Goal: Information Seeking & Learning: Learn about a topic

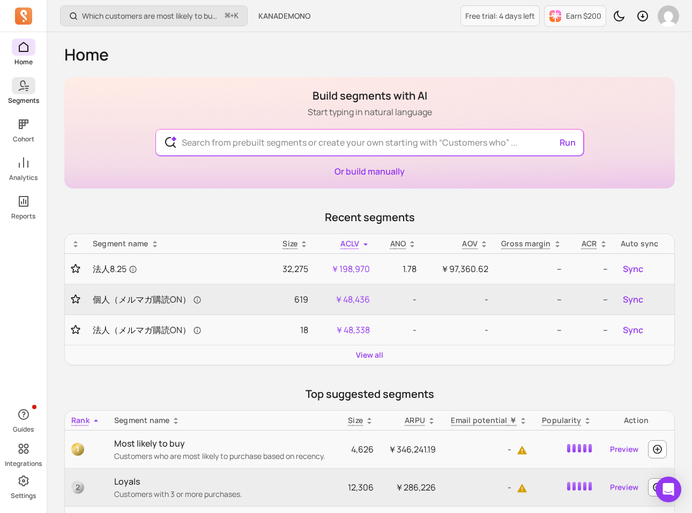
click at [32, 98] on p "Segments" at bounding box center [23, 100] width 31 height 9
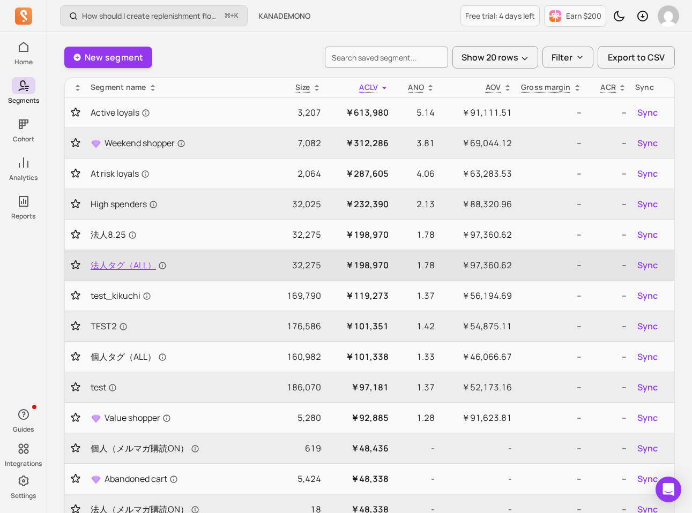
scroll to position [60, 0]
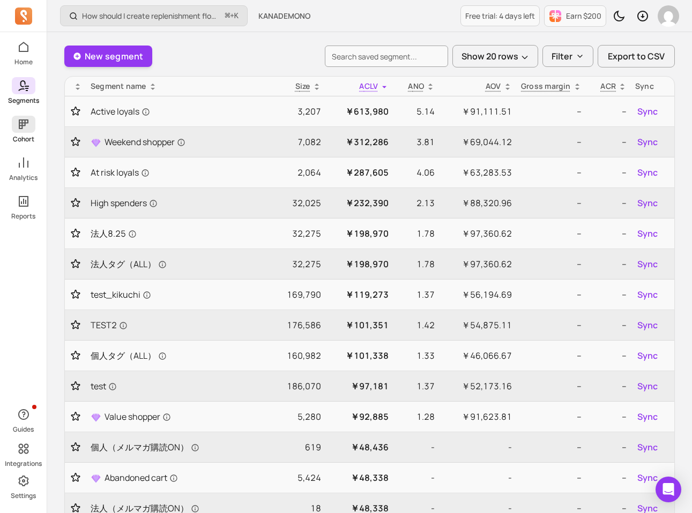
click at [29, 140] on p "Cohort" at bounding box center [23, 139] width 21 height 9
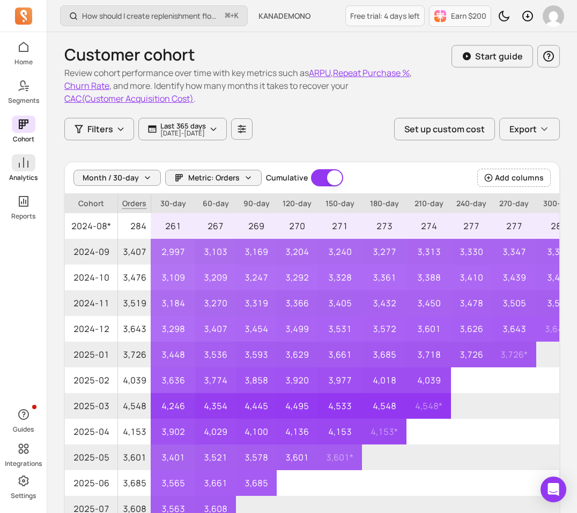
click at [27, 167] on icon at bounding box center [24, 163] width 10 height 10
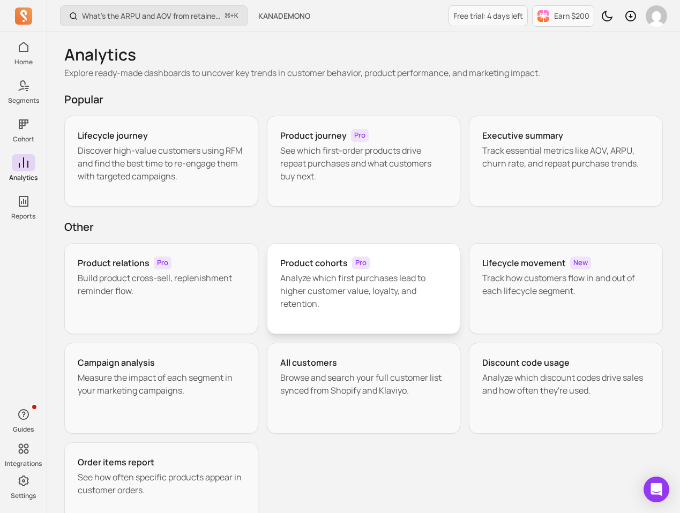
click at [328, 292] on p "Analyze which first purchases lead to higher customer value, loyalty, and reten…" at bounding box center [363, 291] width 167 height 39
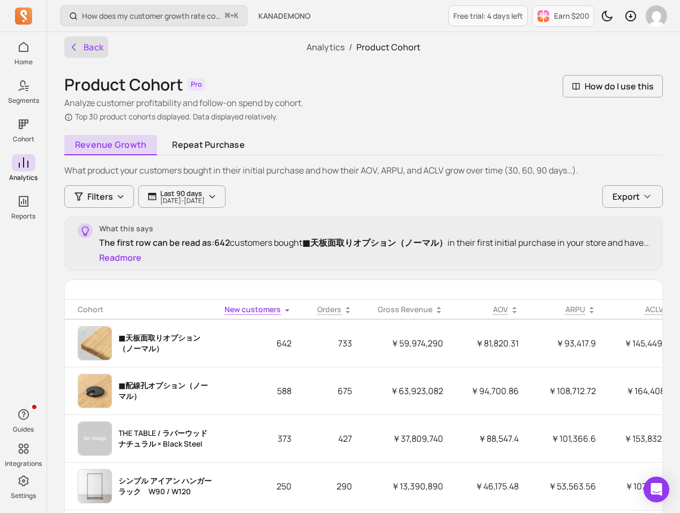
click at [92, 51] on button "Back" at bounding box center [86, 46] width 44 height 21
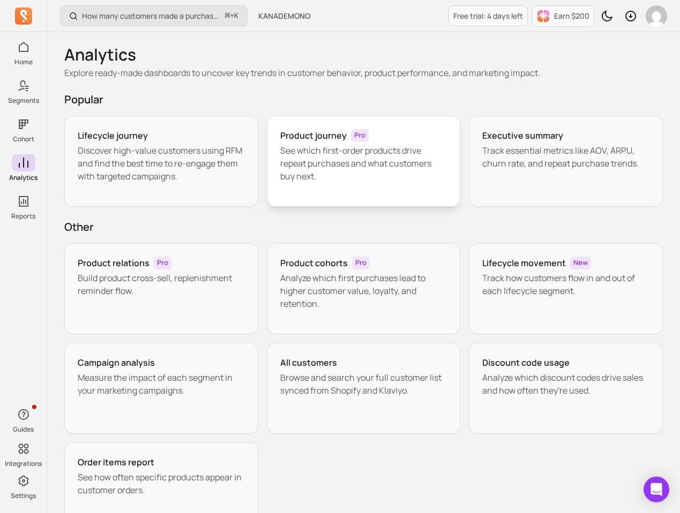
click at [337, 173] on p "See which first-order products drive repeat purchases and what customers buy ne…" at bounding box center [363, 163] width 167 height 39
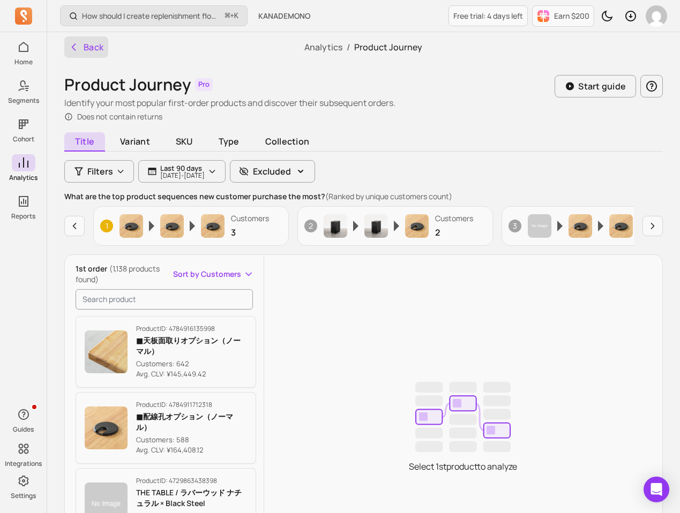
click at [75, 44] on icon "button" at bounding box center [73, 47] width 3 height 6
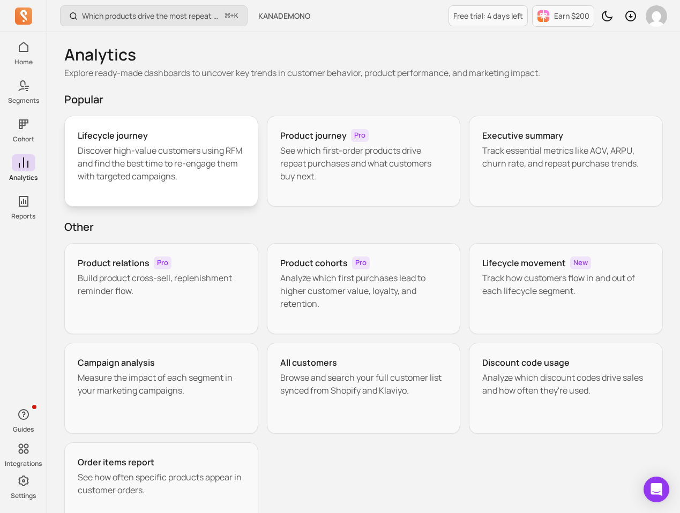
click at [232, 172] on p "Discover high-value customers using RFM and find the best time to re-engage the…" at bounding box center [161, 163] width 167 height 39
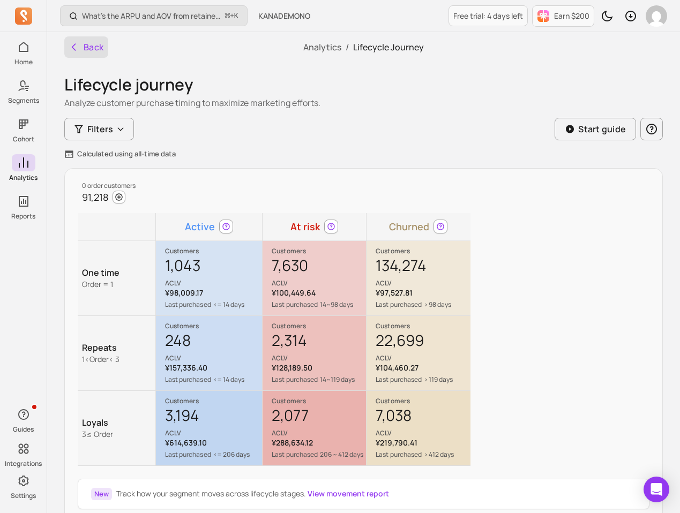
click at [79, 42] on button "Back" at bounding box center [86, 46] width 44 height 21
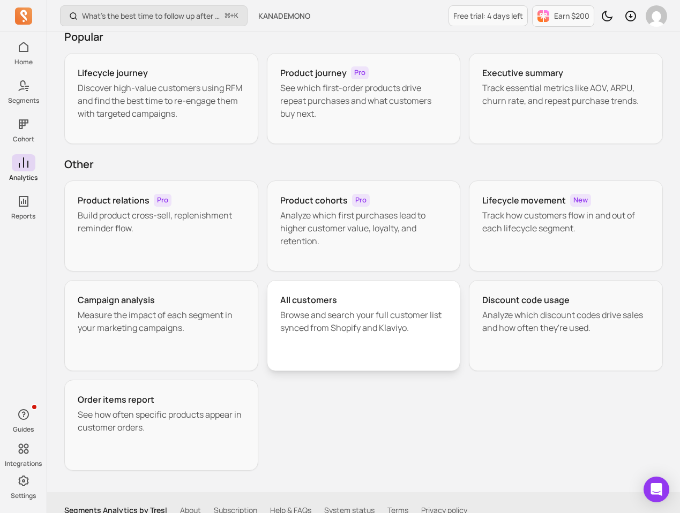
scroll to position [64, 0]
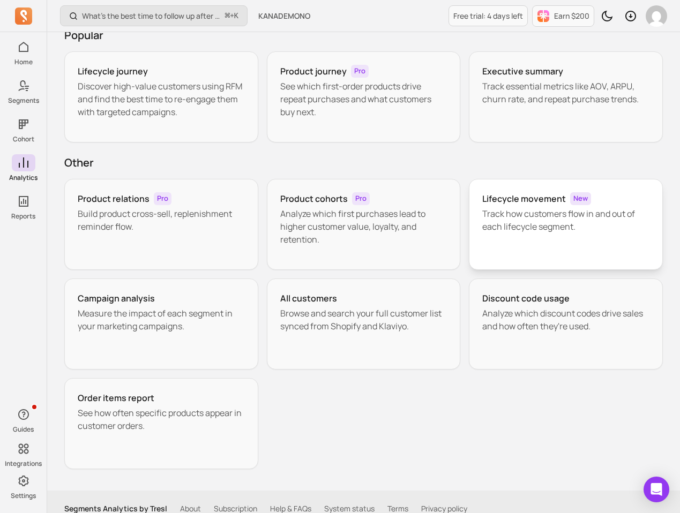
click at [472, 235] on div "Lifecycle movement New Track how customers flow in and out of each lifecycle se…" at bounding box center [566, 224] width 194 height 91
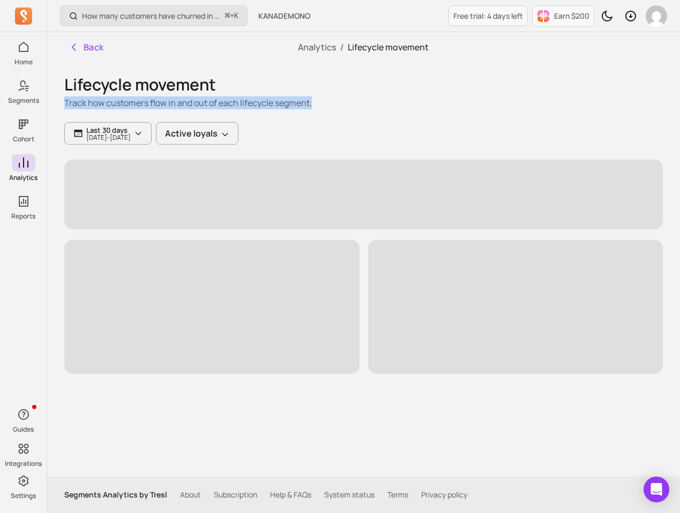
drag, startPoint x: 326, startPoint y: 109, endPoint x: 59, endPoint y: 102, distance: 267.0
click at [59, 102] on div "Back Analytics / Lifecycle movement Lifecycle movement Track how customers flow…" at bounding box center [363, 254] width 633 height 445
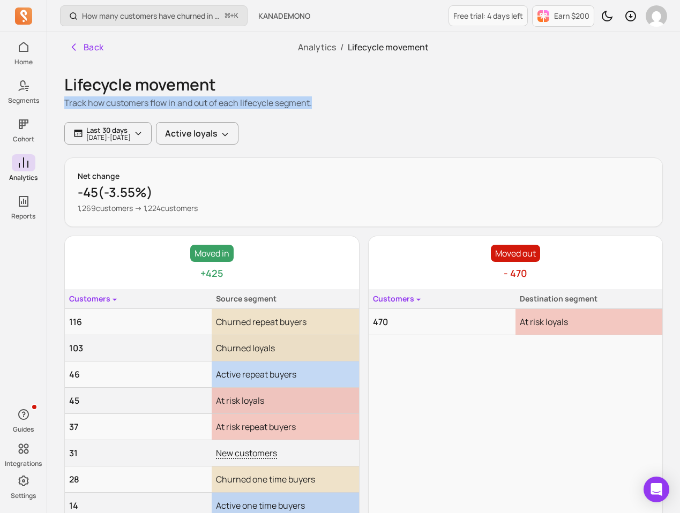
click at [349, 121] on div "Lifecycle movement Track how customers flow in and out of each lifecycle segmen…" at bounding box center [363, 92] width 599 height 60
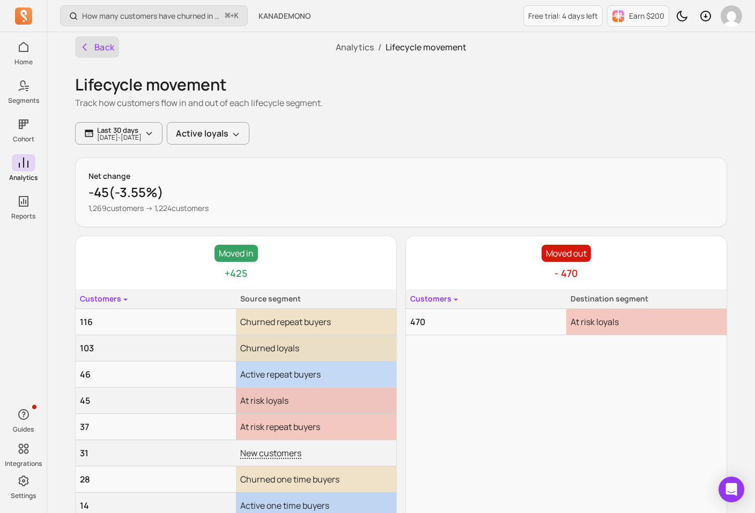
click at [102, 49] on button "Back" at bounding box center [97, 46] width 44 height 21
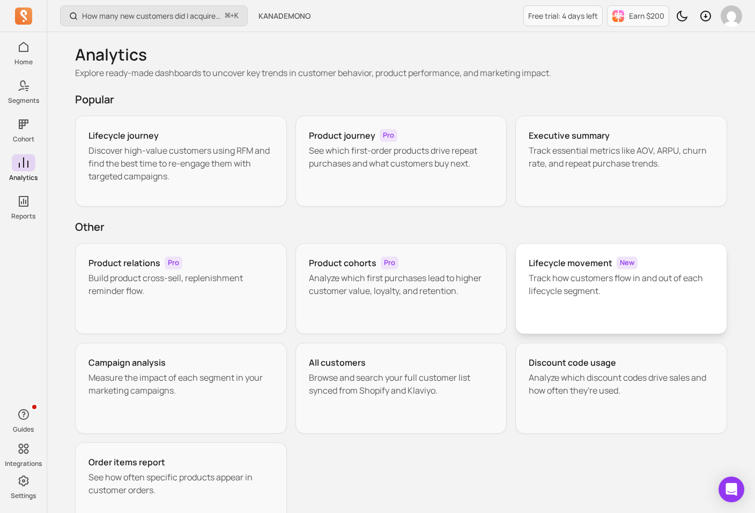
click at [529, 286] on p "Track how customers flow in and out of each lifecycle segment." at bounding box center [621, 285] width 185 height 26
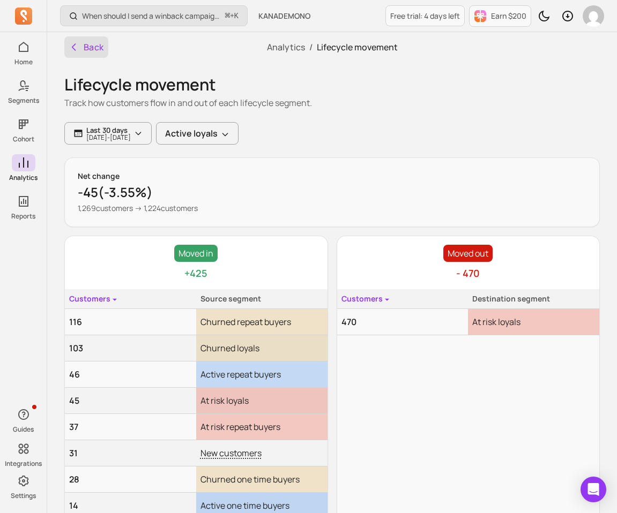
click at [85, 51] on button "Back" at bounding box center [86, 46] width 44 height 21
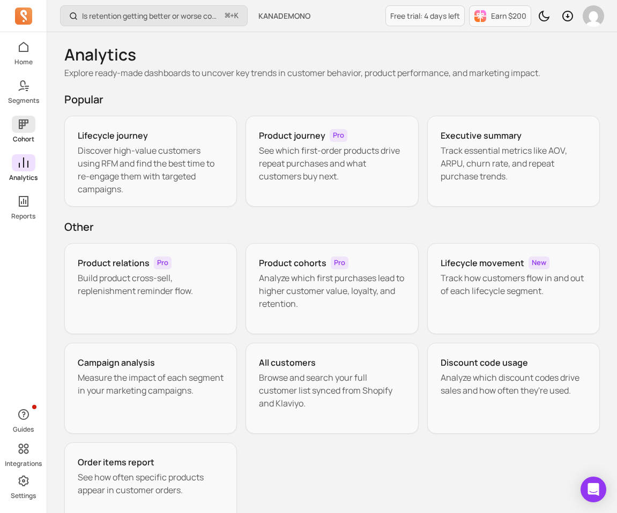
click at [32, 135] on p "Cohort" at bounding box center [23, 139] width 21 height 9
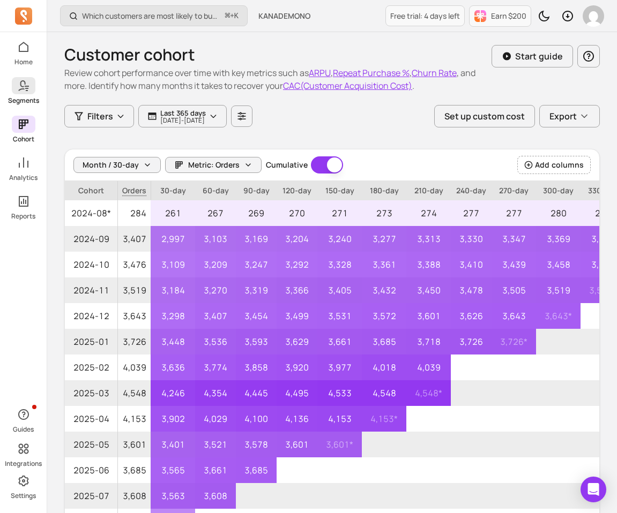
click at [14, 96] on p "Segments" at bounding box center [23, 100] width 31 height 9
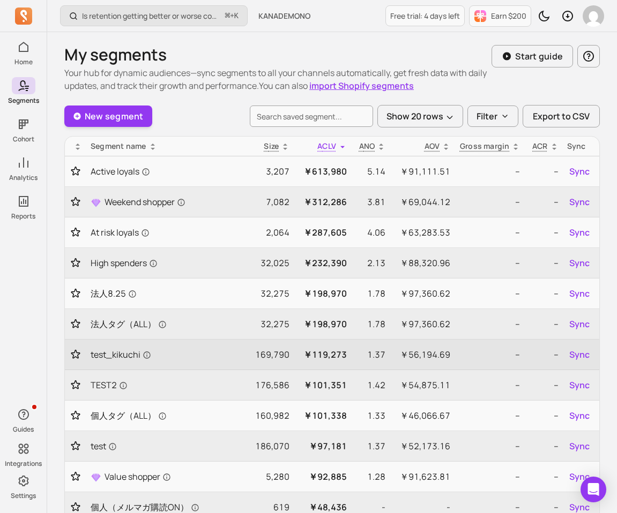
click at [114, 364] on td "test_kikuchi" at bounding box center [166, 355] width 160 height 31
click at [125, 356] on span "test_kikuchi" at bounding box center [121, 354] width 61 height 13
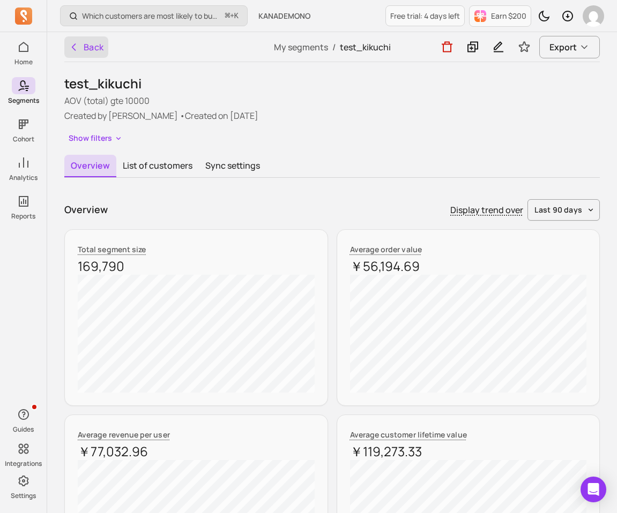
click at [91, 41] on button "Back" at bounding box center [86, 46] width 44 height 21
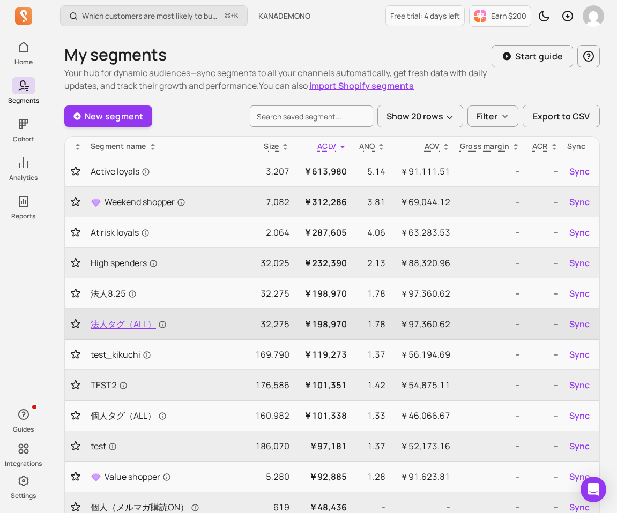
click at [121, 324] on span "法人タグ（ALL）" at bounding box center [129, 324] width 76 height 13
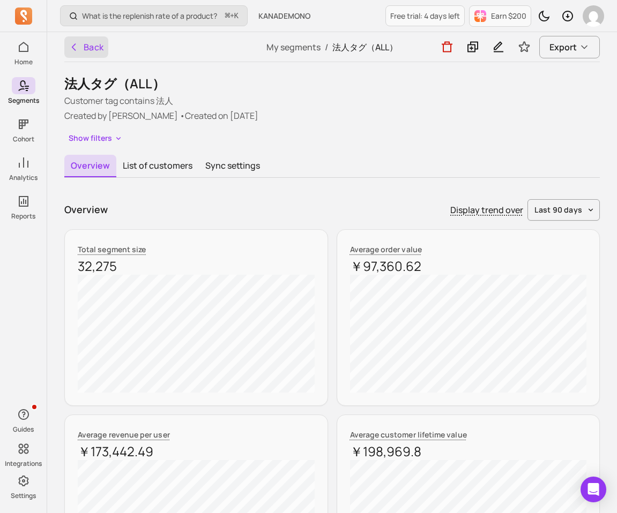
click at [72, 50] on icon "button" at bounding box center [74, 47] width 11 height 11
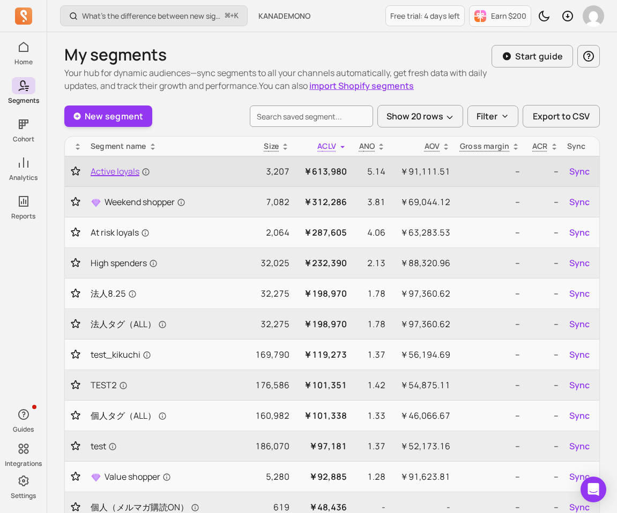
click at [138, 177] on span "Active loyals" at bounding box center [120, 171] width 59 height 13
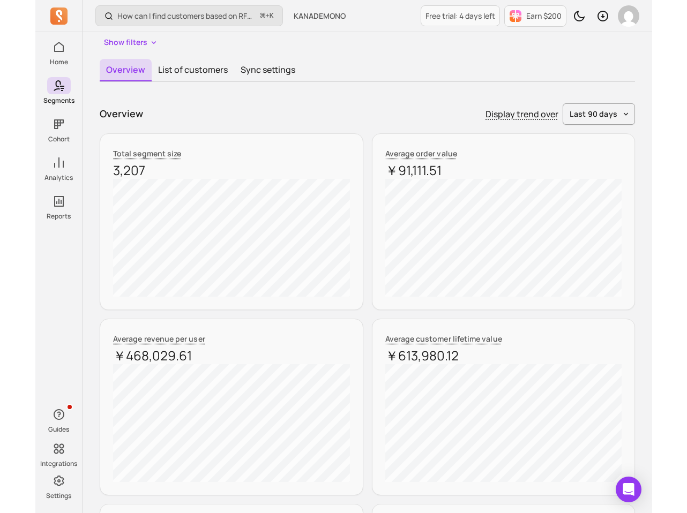
scroll to position [98, 0]
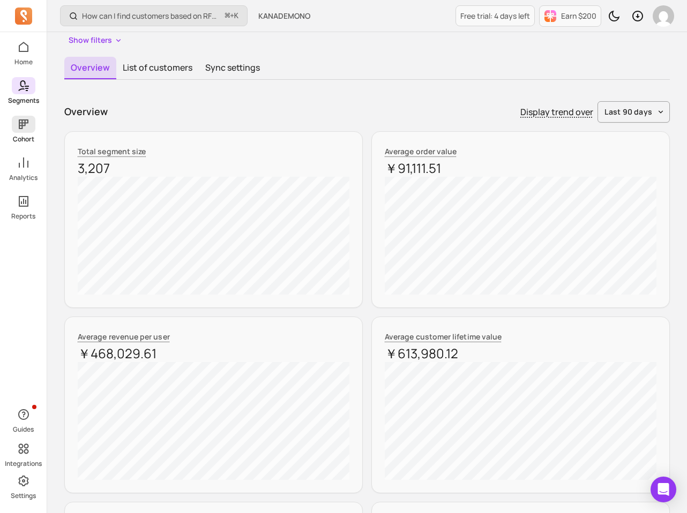
click at [24, 136] on p "Cohort" at bounding box center [23, 139] width 21 height 9
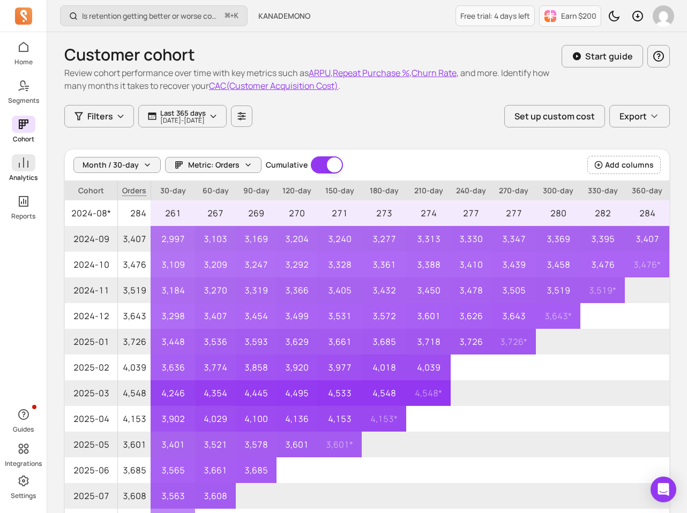
click at [24, 161] on icon at bounding box center [23, 163] width 13 height 13
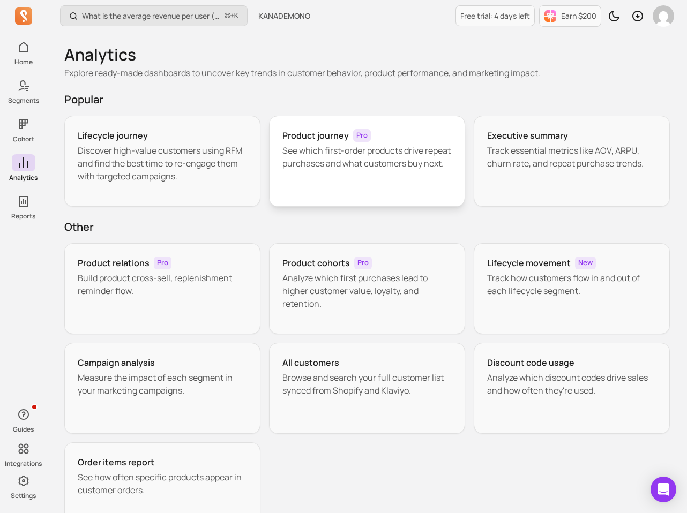
click at [311, 170] on p "See which first-order products drive repeat purchases and what customers buy ne…" at bounding box center [366, 157] width 169 height 26
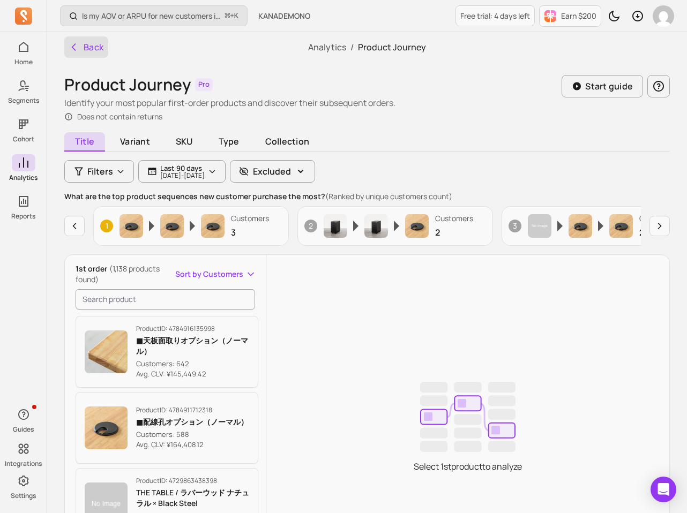
click at [93, 47] on button "Back" at bounding box center [86, 46] width 44 height 21
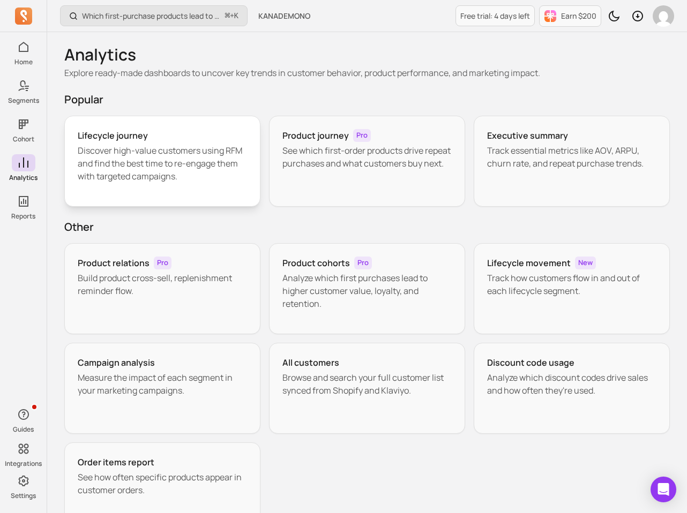
click at [206, 170] on p "Discover high-value customers using RFM and find the best time to re-engage the…" at bounding box center [162, 163] width 169 height 39
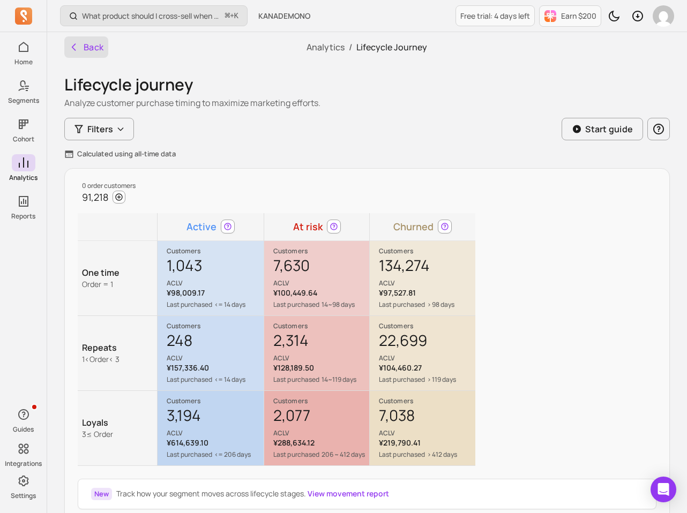
click at [79, 57] on button "Back" at bounding box center [86, 46] width 44 height 21
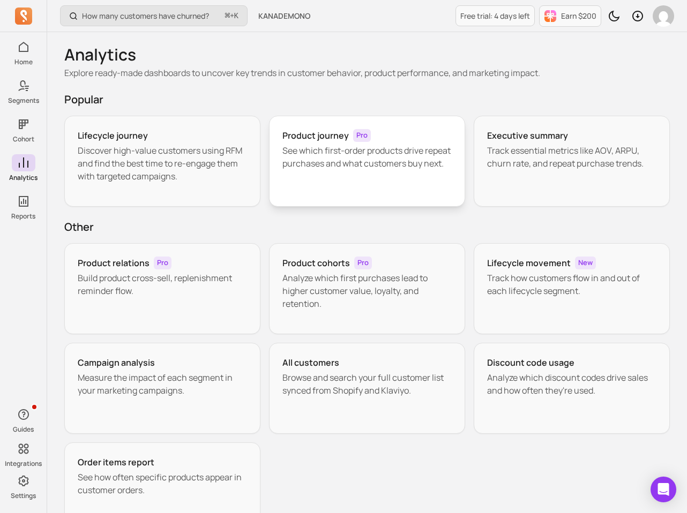
click at [298, 152] on p "See which first-order products drive repeat purchases and what customers buy ne…" at bounding box center [366, 157] width 169 height 26
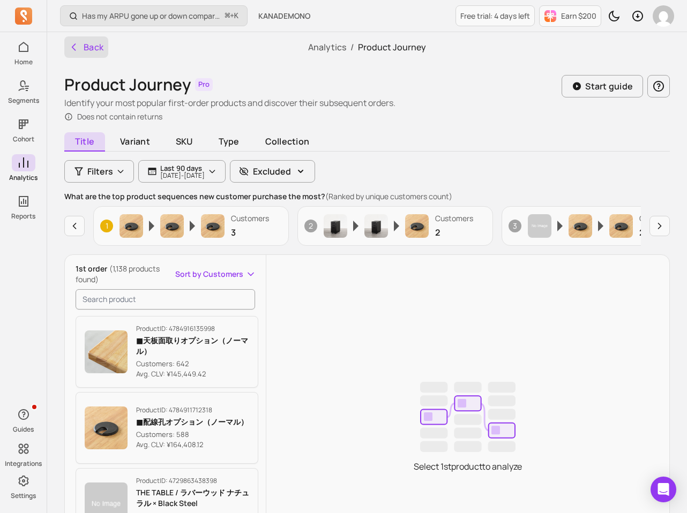
click at [103, 48] on button "Back" at bounding box center [86, 46] width 44 height 21
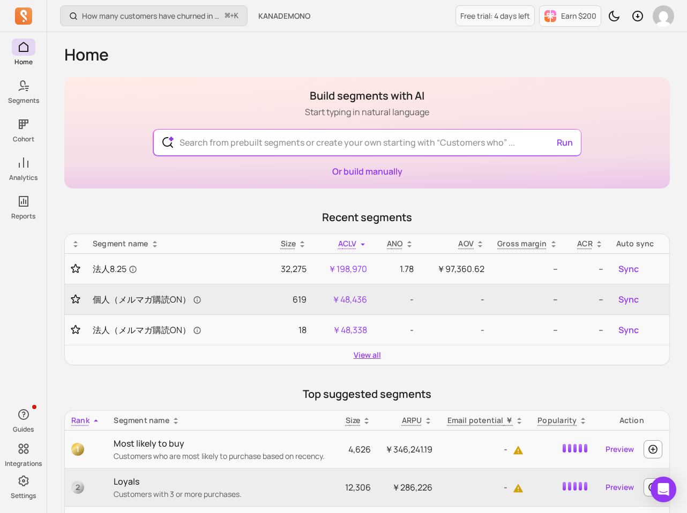
click at [370, 354] on link "View all" at bounding box center [367, 355] width 27 height 11
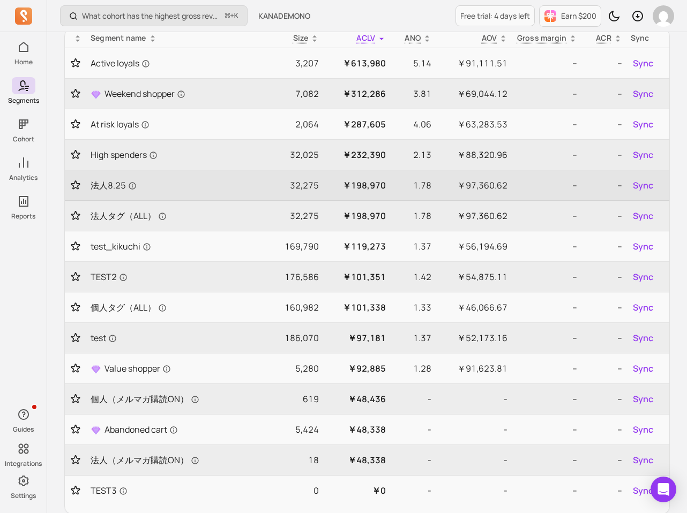
scroll to position [13, 0]
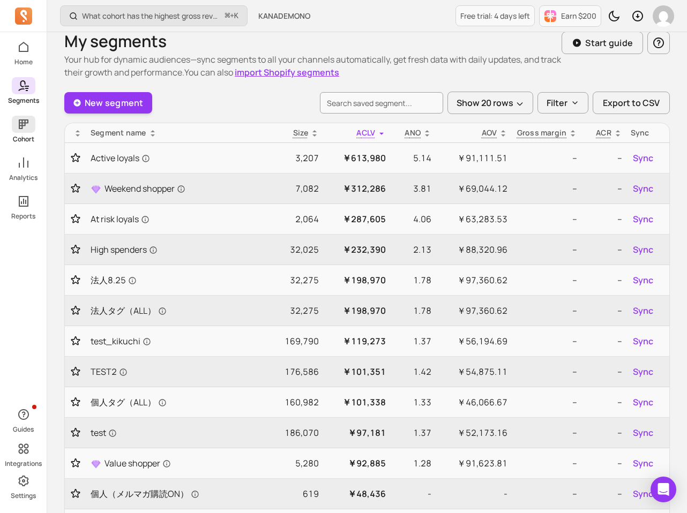
click at [29, 120] on icon at bounding box center [23, 124] width 13 height 13
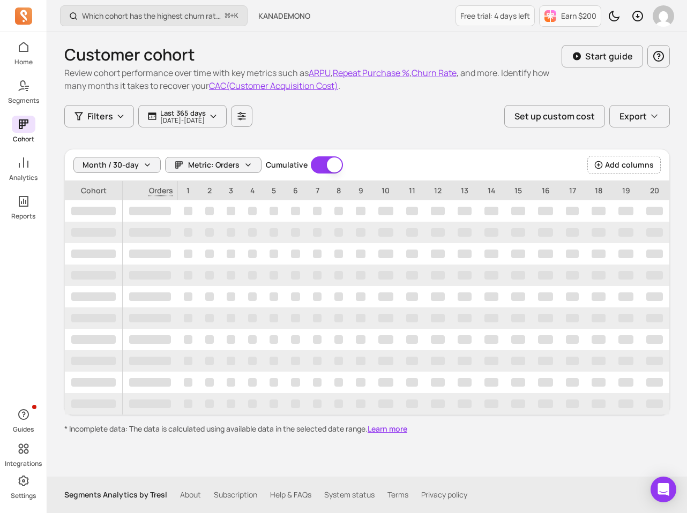
click at [30, 38] on div "Home Segments Cohort Analytics Reports Guides Integrations Settings" at bounding box center [23, 256] width 47 height 513
click at [27, 42] on icon at bounding box center [23, 47] width 13 height 13
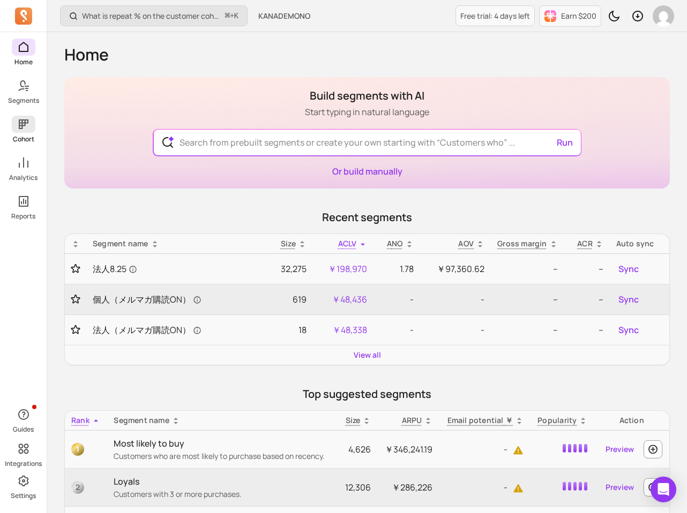
click at [16, 122] on span at bounding box center [24, 124] width 24 height 17
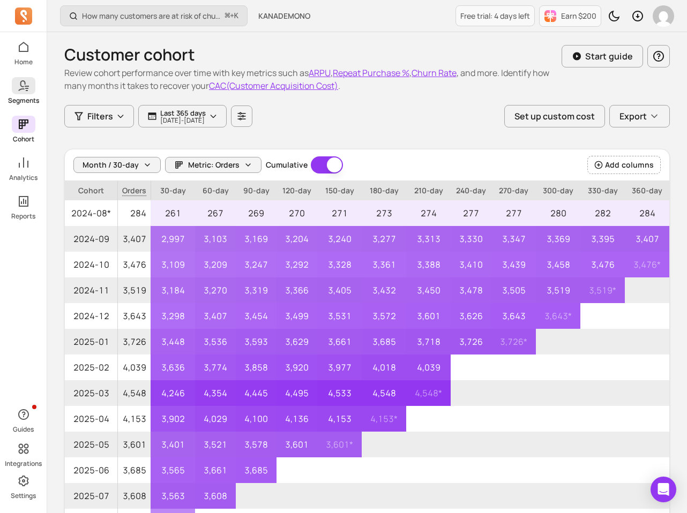
click at [19, 99] on p "Segments" at bounding box center [23, 100] width 31 height 9
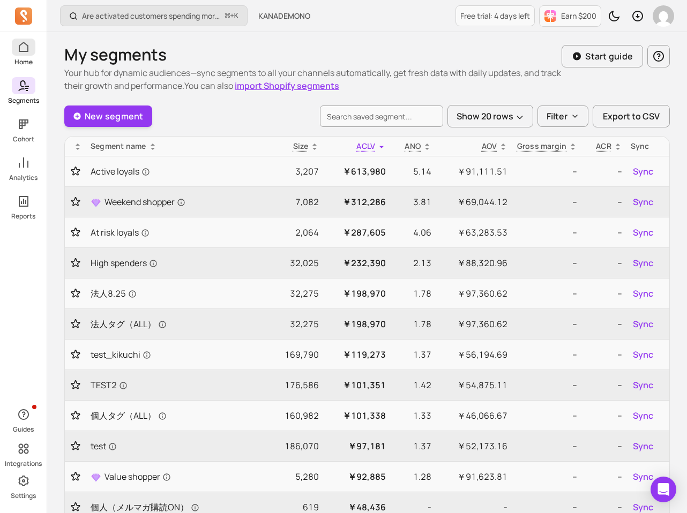
click at [20, 50] on icon at bounding box center [23, 47] width 13 height 13
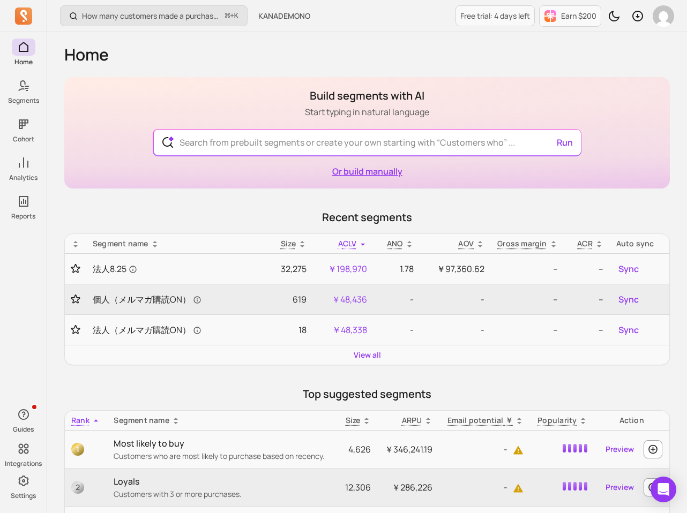
click at [345, 174] on link "Or build manually" at bounding box center [367, 172] width 70 height 12
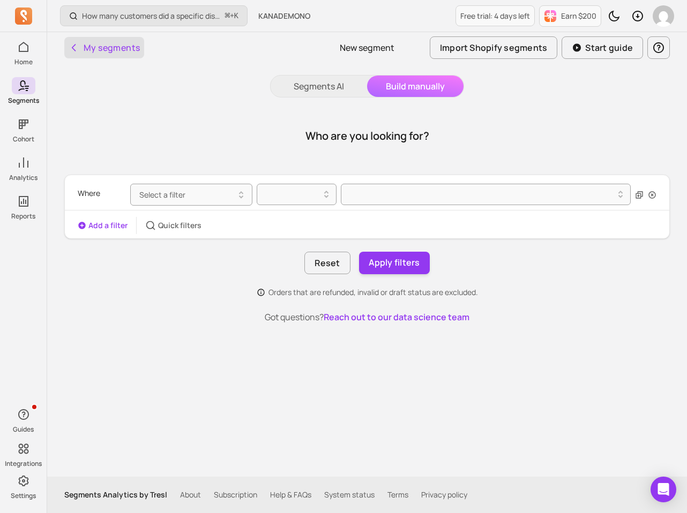
click at [130, 55] on button "My segments" at bounding box center [104, 47] width 80 height 21
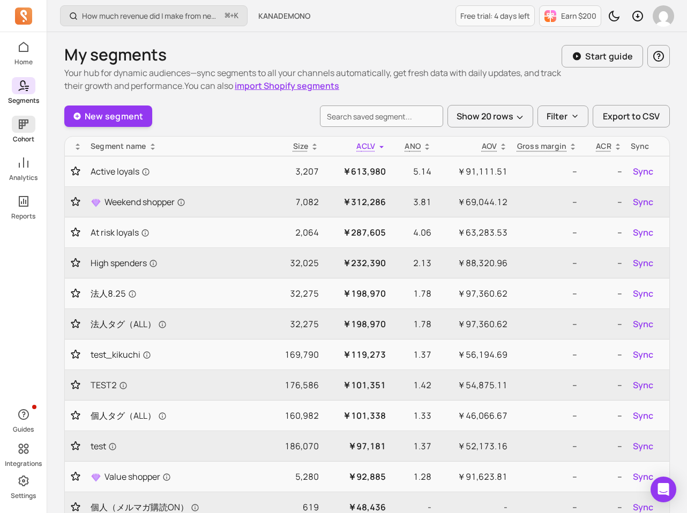
click at [21, 132] on span at bounding box center [24, 124] width 24 height 17
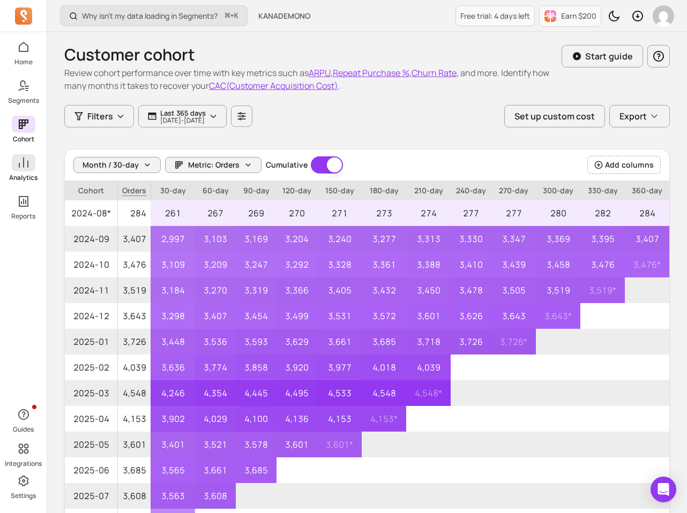
click at [24, 165] on icon at bounding box center [23, 163] width 13 height 13
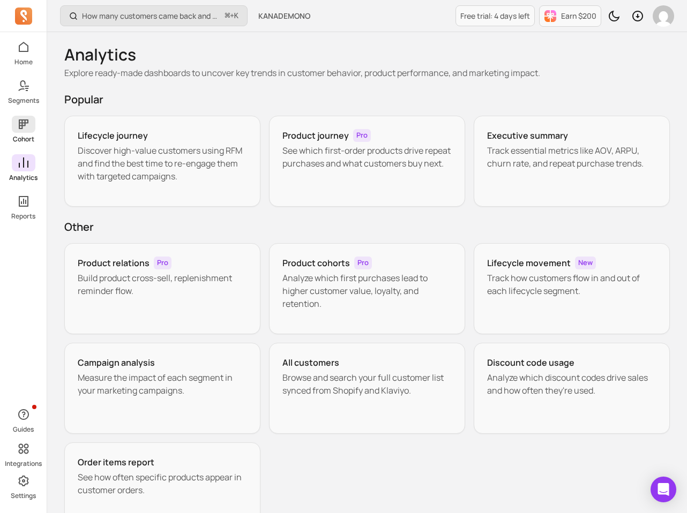
click at [24, 125] on icon at bounding box center [24, 125] width 10 height 10
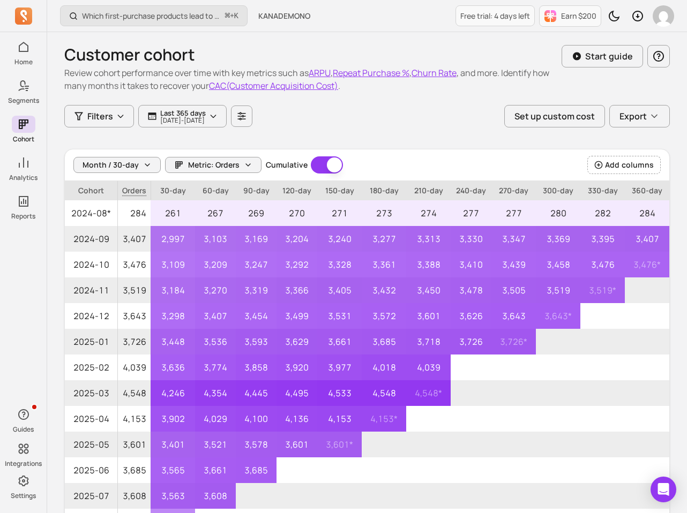
click at [26, 98] on p "Segments" at bounding box center [23, 100] width 31 height 9
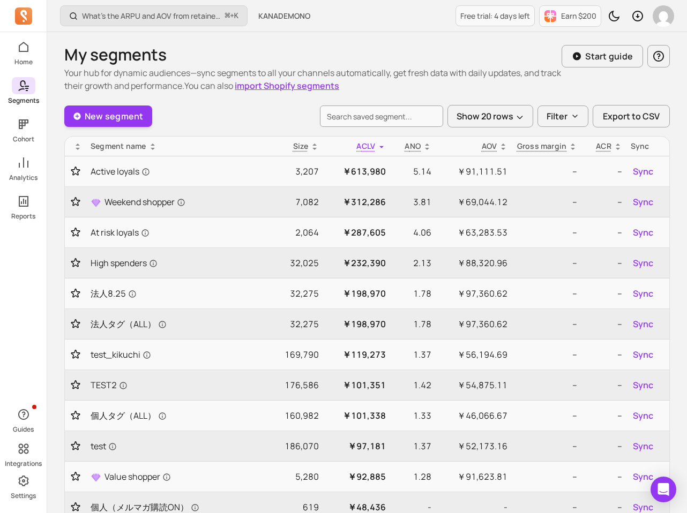
click at [26, 111] on div "Home Segments Cohort Analytics Reports" at bounding box center [23, 130] width 47 height 182
click at [26, 115] on div "Home Segments Cohort Analytics Reports" at bounding box center [23, 130] width 47 height 182
click at [25, 120] on icon at bounding box center [24, 125] width 10 height 10
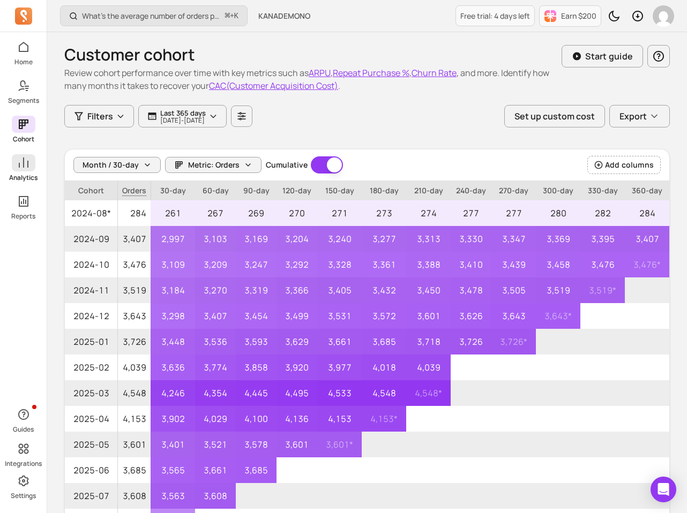
click at [23, 159] on icon at bounding box center [24, 163] width 10 height 10
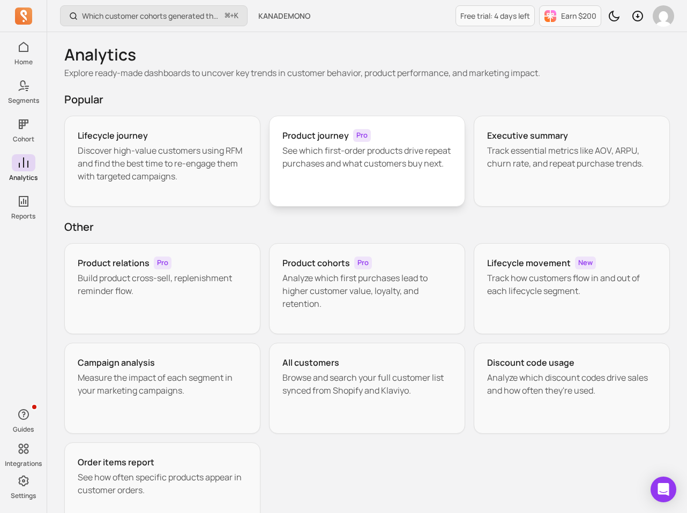
click at [296, 133] on h3 "Product journey" at bounding box center [315, 135] width 66 height 13
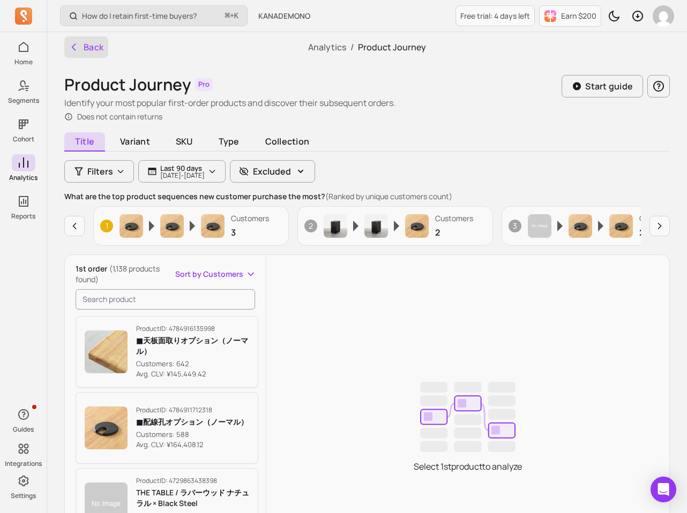
click at [85, 56] on button "Back" at bounding box center [86, 46] width 44 height 21
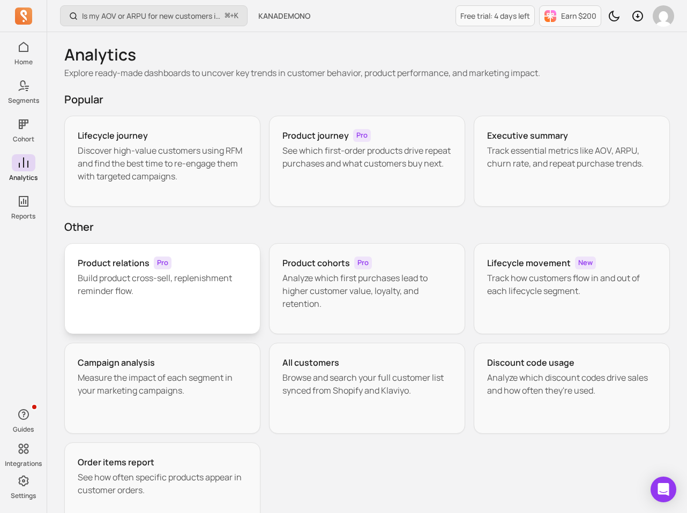
click at [187, 283] on p "Build product cross-sell, replenishment reminder flow." at bounding box center [162, 285] width 169 height 26
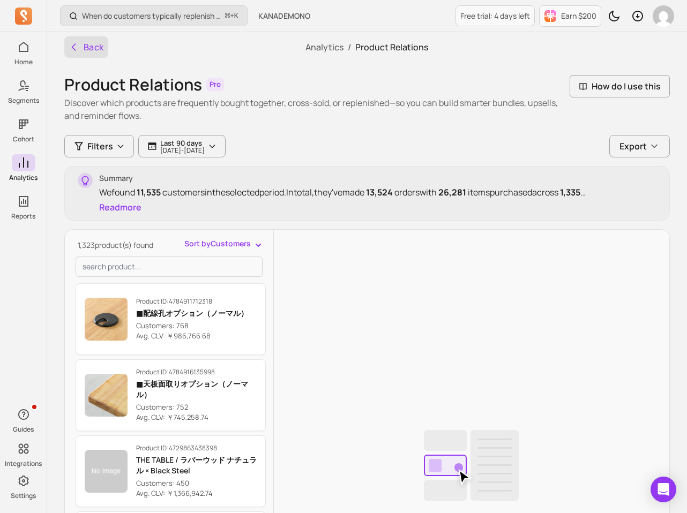
click at [73, 43] on icon "button" at bounding box center [74, 47] width 11 height 11
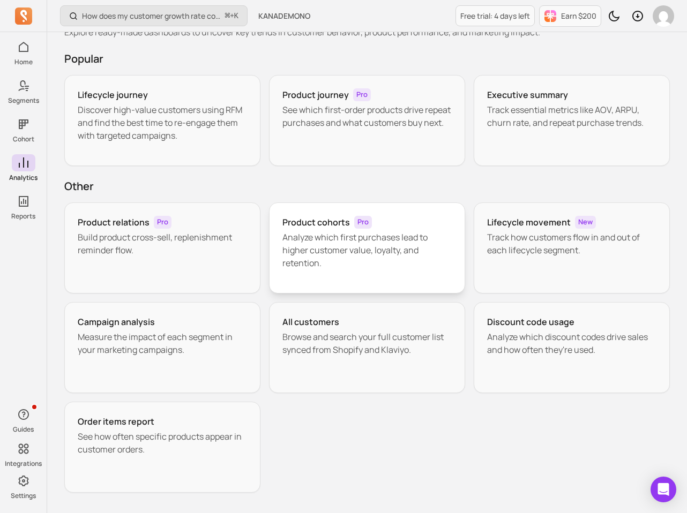
scroll to position [78, 0]
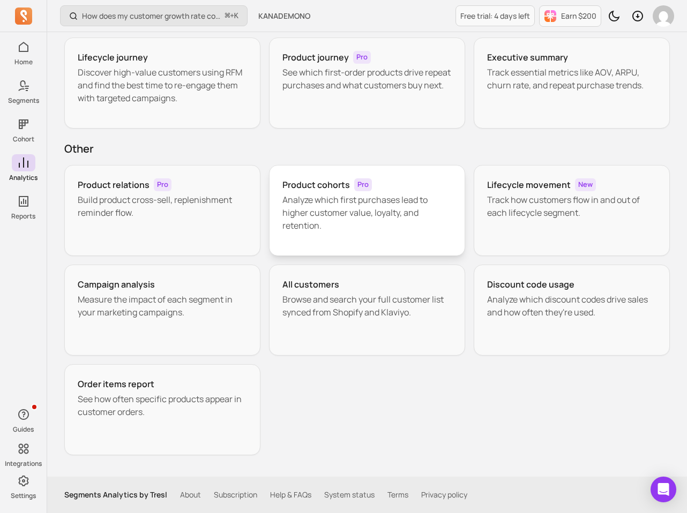
click at [343, 211] on p "Analyze which first purchases lead to higher customer value, loyalty, and reten…" at bounding box center [366, 212] width 169 height 39
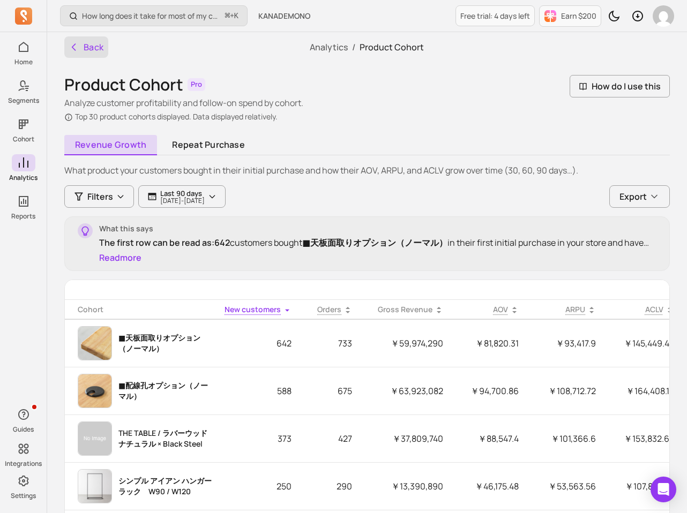
click at [99, 42] on button "Back" at bounding box center [86, 46] width 44 height 21
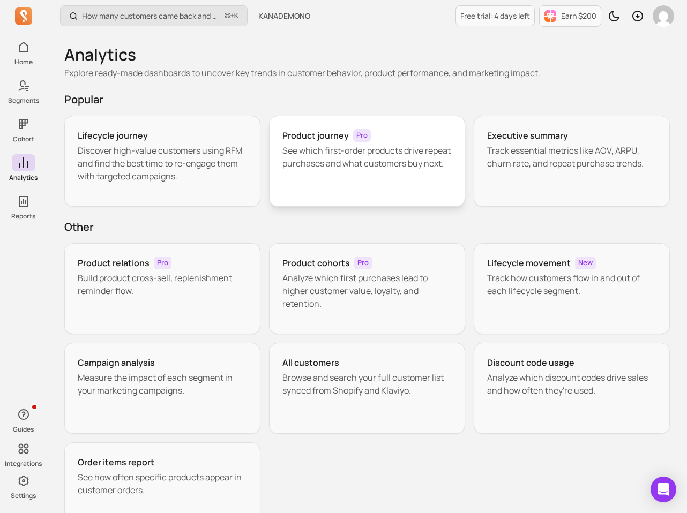
click at [316, 152] on p "See which first-order products drive repeat purchases and what customers buy ne…" at bounding box center [366, 157] width 169 height 26
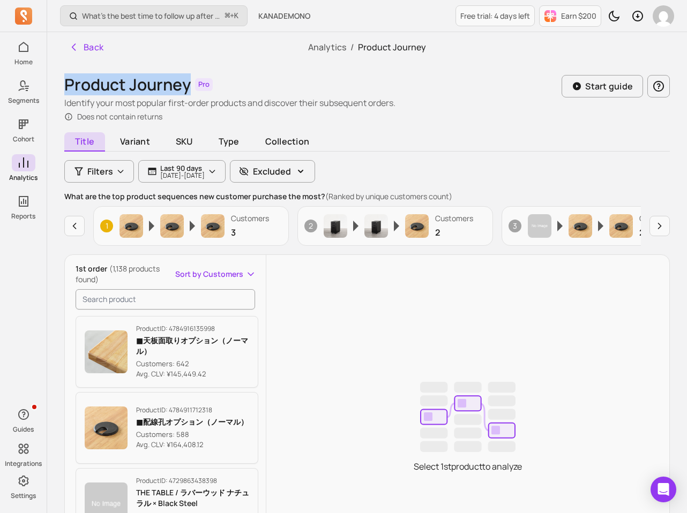
drag, startPoint x: 64, startPoint y: 92, endPoint x: 191, endPoint y: 92, distance: 127.6
click at [191, 92] on div "Product Journey Pro" at bounding box center [229, 84] width 331 height 19
copy h1 "Product Journey"
